Goal: Task Accomplishment & Management: Complete application form

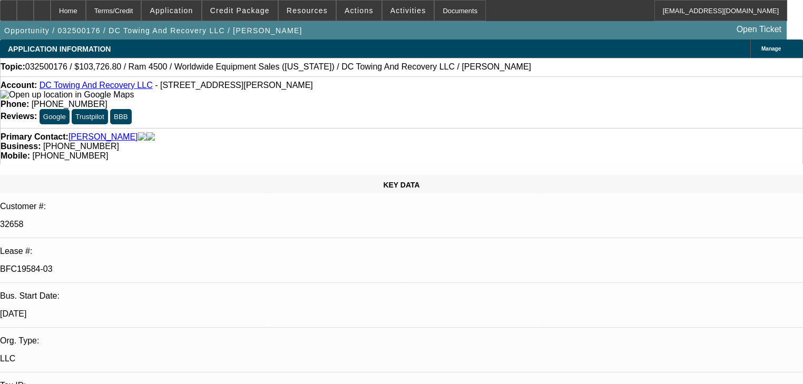
select select "0.1"
select select "2"
select select "0.1"
select select "4"
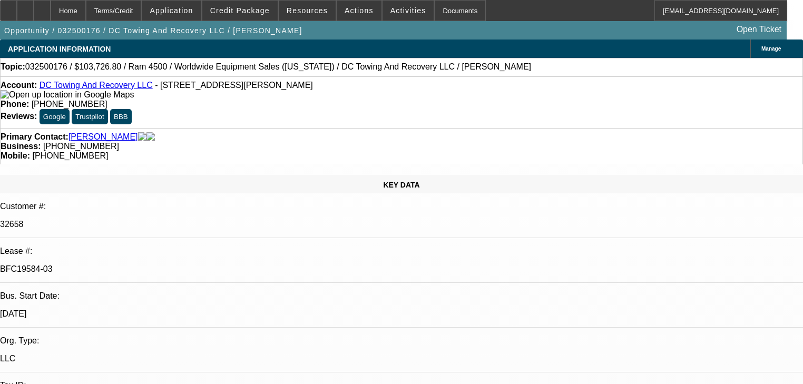
select select "0.15"
select select "2"
select select "0.1"
select select "4"
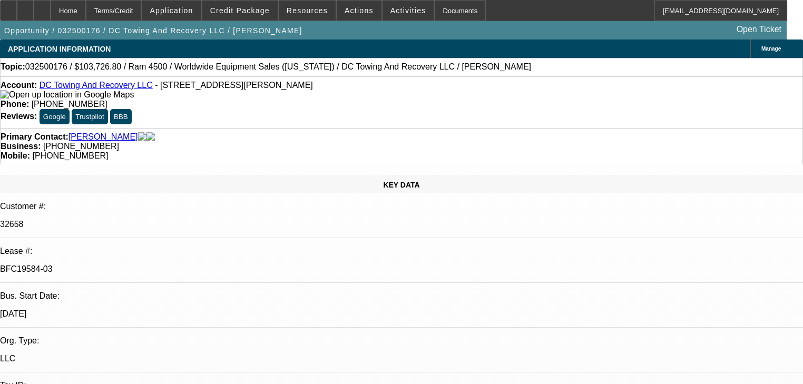
select select "0.15"
select select "2"
select select "0.1"
select select "4"
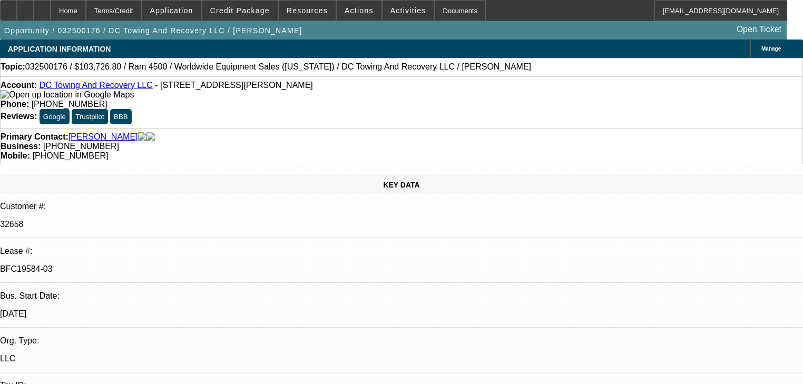
select select "0.1"
select select "2"
select select "0.1"
select select "4"
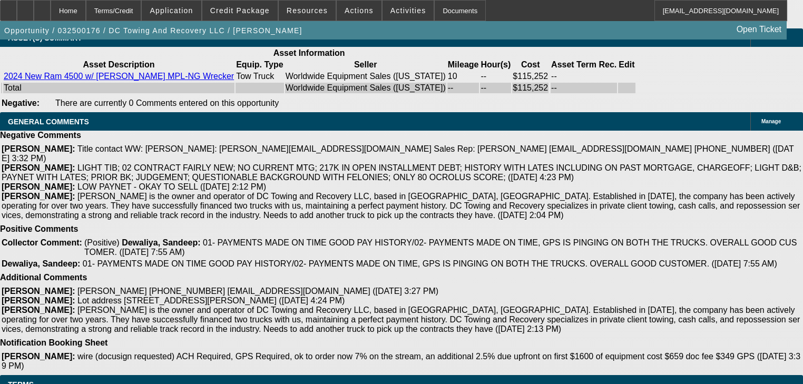
scroll to position [2594, 0]
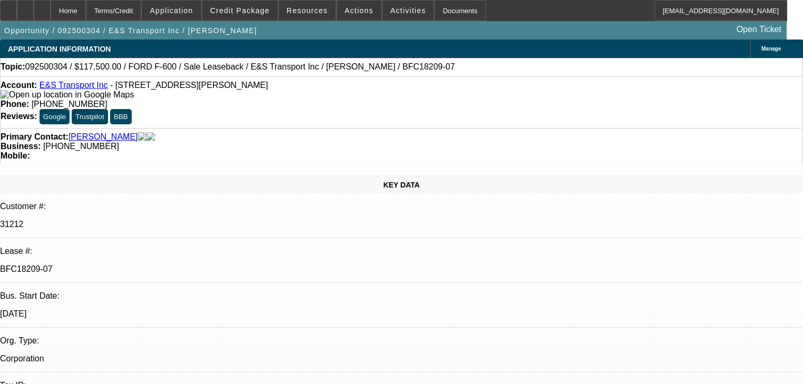
select select "0"
select select "2"
select select "0"
select select "6"
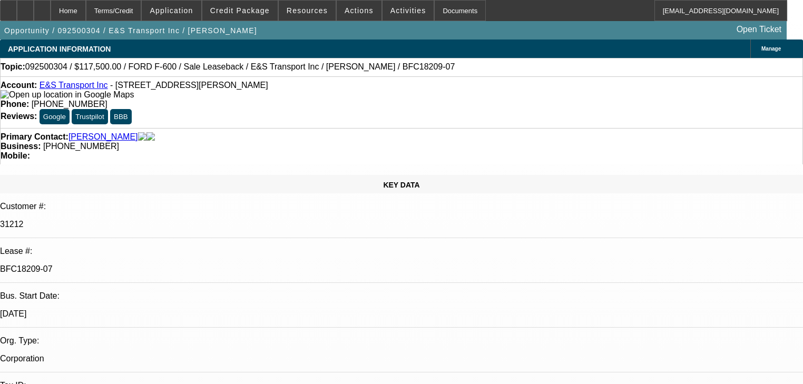
select select "0"
select select "2"
select select "0"
select select "6"
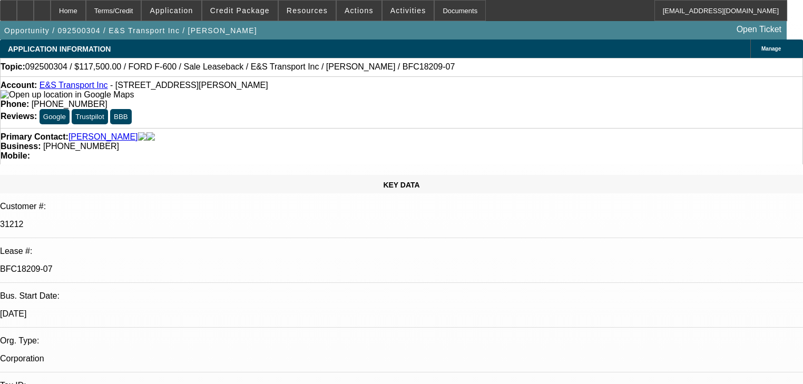
select select "0"
select select "2"
select select "0"
select select "6"
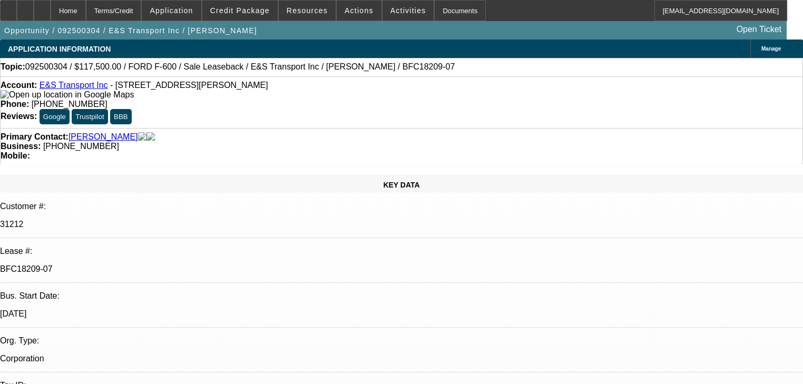
select select "0"
select select "2"
select select "0"
select select "6"
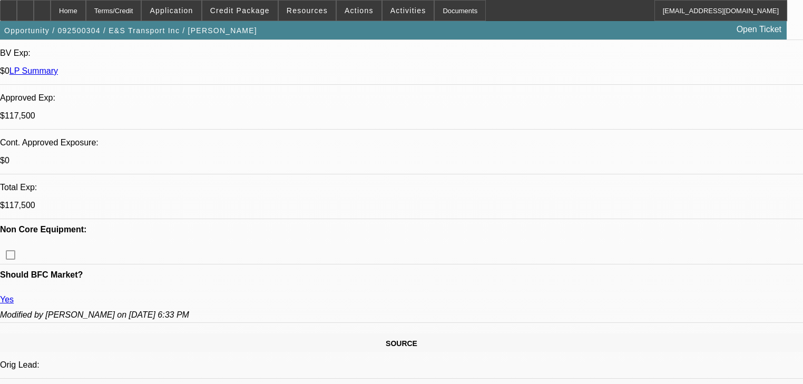
scroll to position [211, 0]
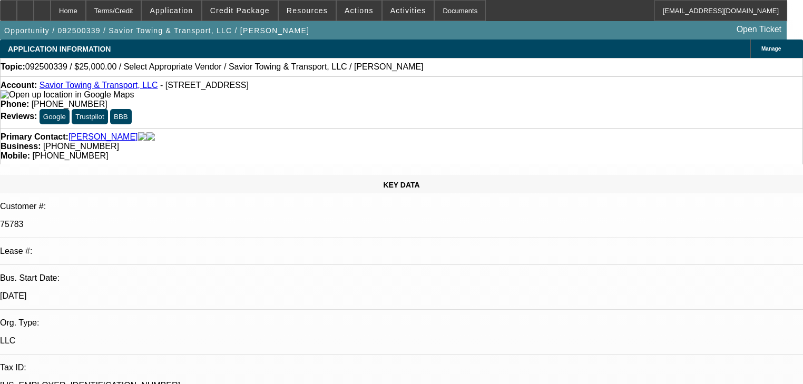
select select "0"
select select "2"
select select "0.1"
select select "4"
